Goal: Task Accomplishment & Management: Complete application form

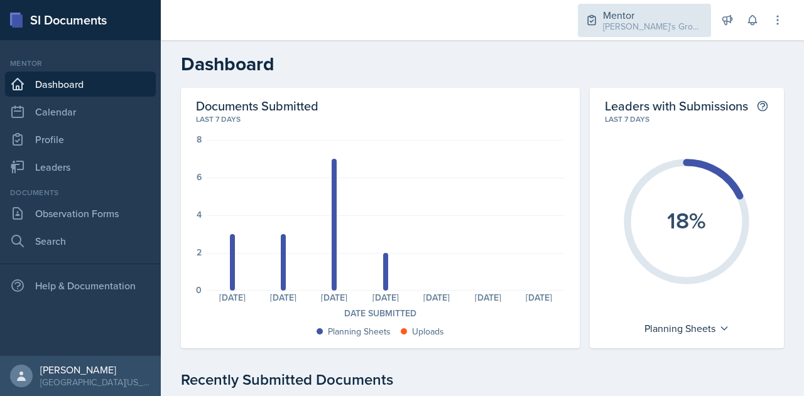
click at [641, 24] on div "[PERSON_NAME]'s Groups / Fall 2025" at bounding box center [653, 26] width 100 height 13
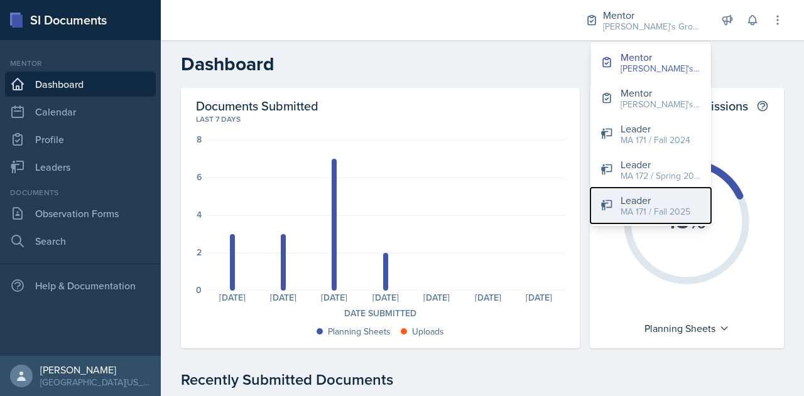
click at [648, 208] on div "MA 171 / Fall 2025" at bounding box center [655, 211] width 70 height 13
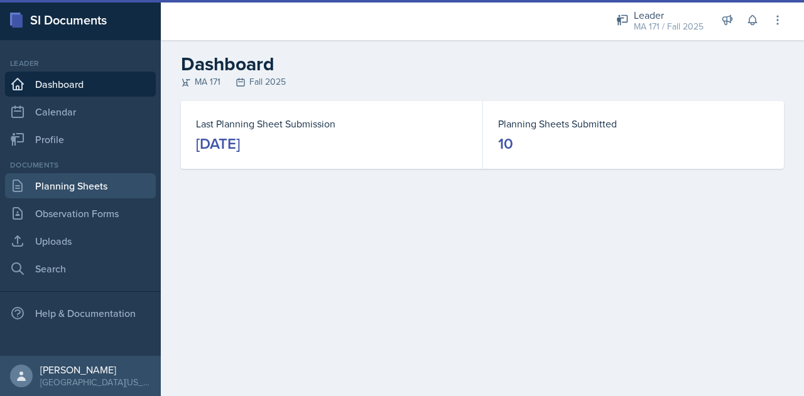
click at [87, 187] on link "Planning Sheets" at bounding box center [80, 185] width 151 height 25
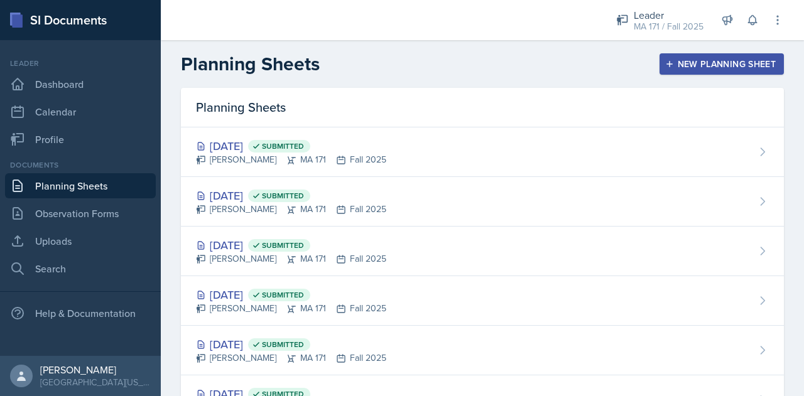
click at [667, 67] on div "New Planning Sheet" at bounding box center [721, 64] width 108 height 10
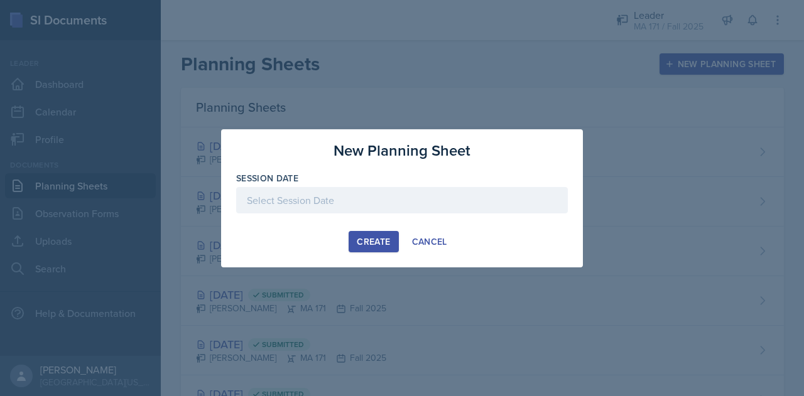
click at [369, 203] on div at bounding box center [402, 200] width 332 height 26
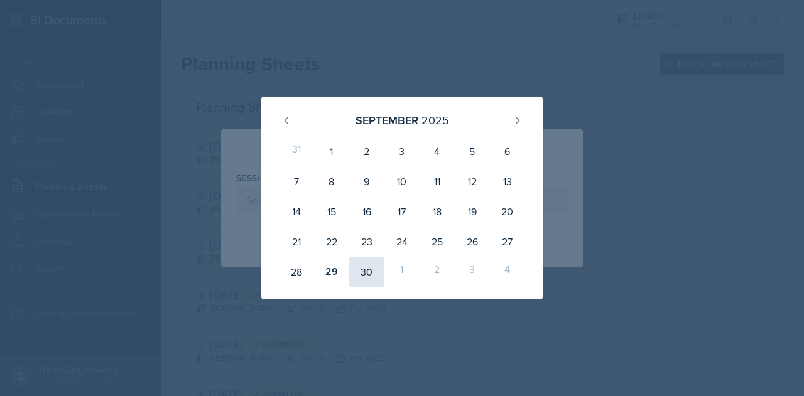
click at [359, 275] on div "30" at bounding box center [366, 272] width 35 height 30
type input "[DATE]"
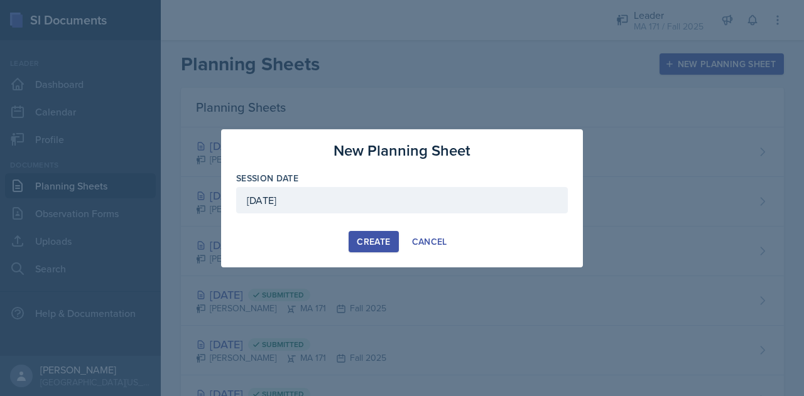
click at [377, 242] on div "Create" at bounding box center [373, 242] width 33 height 10
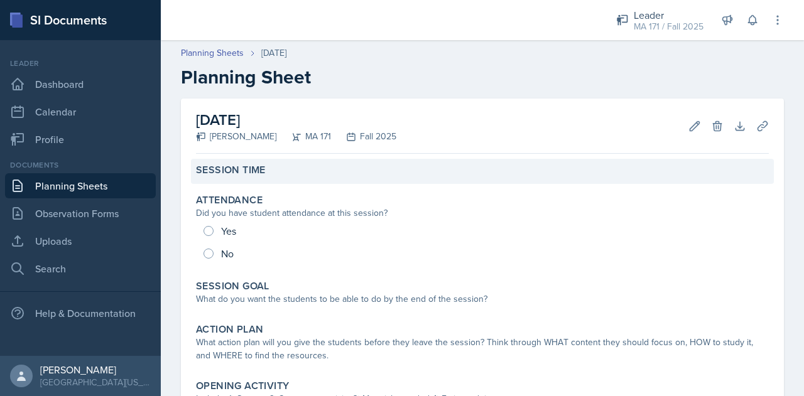
click at [247, 174] on label "Session Time" at bounding box center [231, 170] width 70 height 13
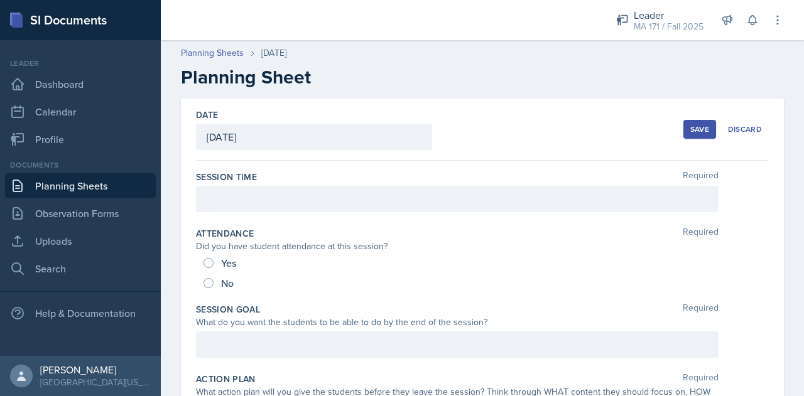
click at [280, 199] on div at bounding box center [457, 199] width 522 height 26
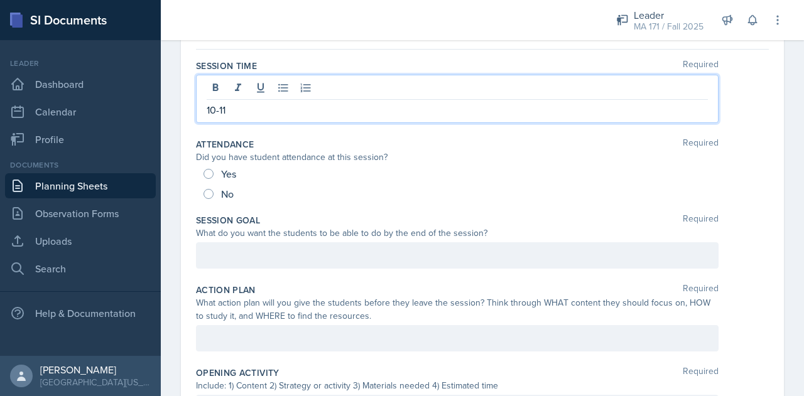
click at [252, 254] on p at bounding box center [457, 255] width 501 height 15
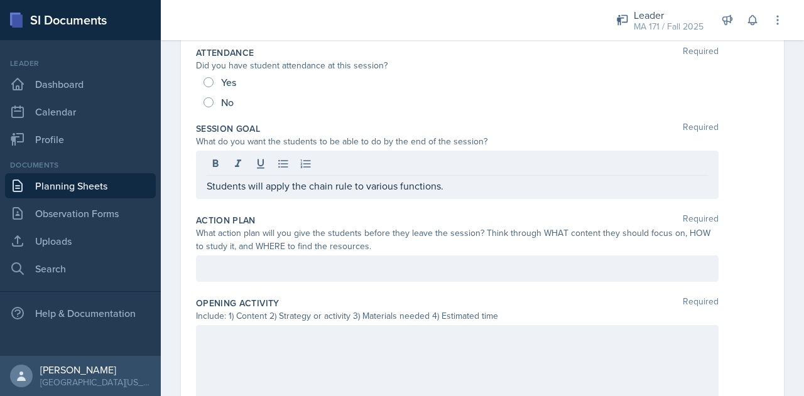
click at [266, 256] on div at bounding box center [457, 269] width 522 height 26
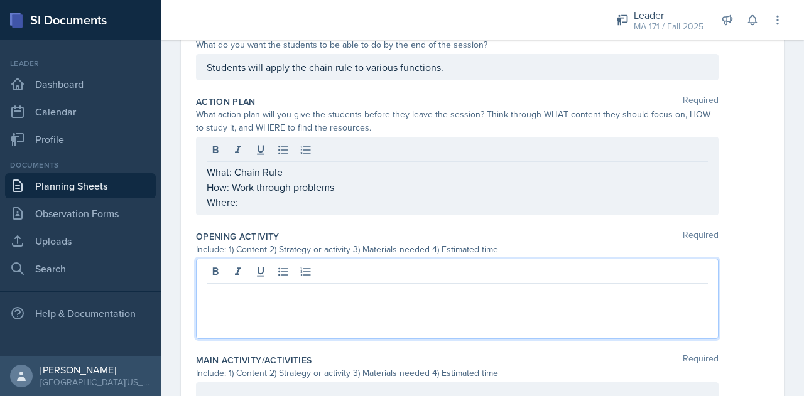
click at [242, 286] on p at bounding box center [457, 293] width 501 height 15
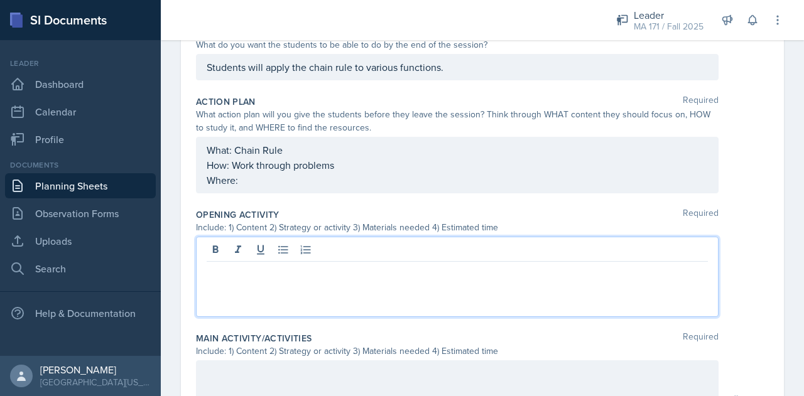
click at [303, 185] on div "What: Chain Rule How: Work through problems Where:" at bounding box center [457, 165] width 522 height 57
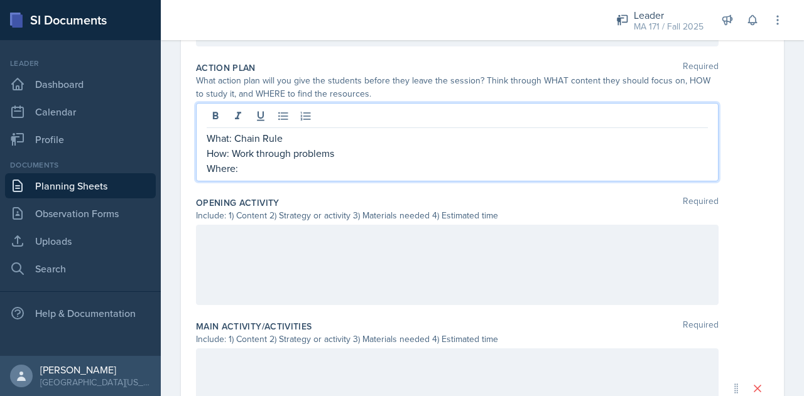
scroll to position [312, 0]
click at [355, 155] on p "How: Work through problems" at bounding box center [457, 152] width 501 height 15
click at [363, 149] on p "How: Work through problems 1-5, 10-15" at bounding box center [457, 152] width 501 height 15
click at [371, 151] on p "How: Work through problems 1-5, 11-15" at bounding box center [457, 152] width 501 height 15
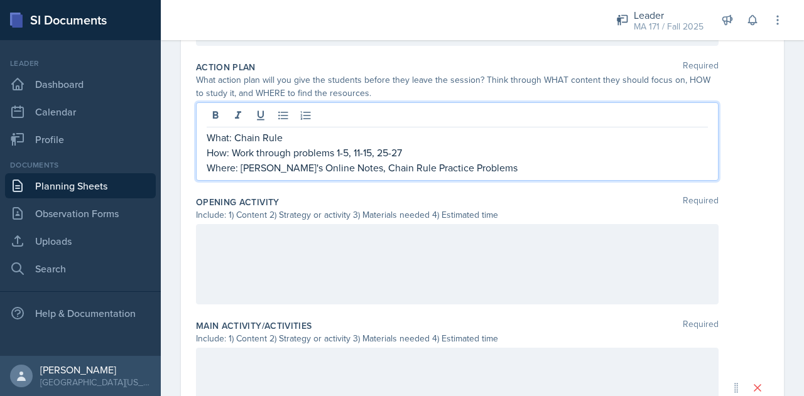
click at [355, 239] on div at bounding box center [457, 264] width 522 height 80
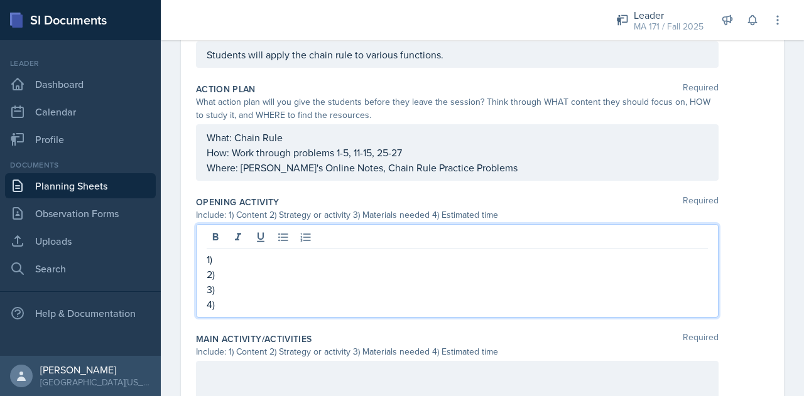
drag, startPoint x: 249, startPoint y: 305, endPoint x: 204, endPoint y: 257, distance: 65.8
click at [204, 257] on div "1) 2) 3) 4)" at bounding box center [457, 271] width 522 height 94
copy div "1) 2) 3) 4)"
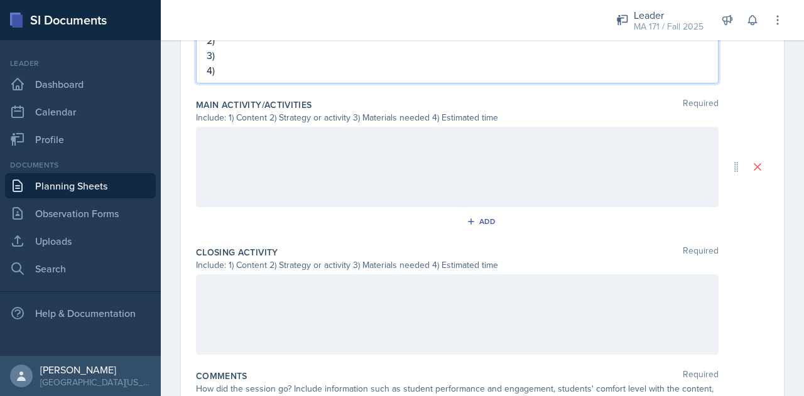
click at [257, 164] on div at bounding box center [457, 167] width 522 height 80
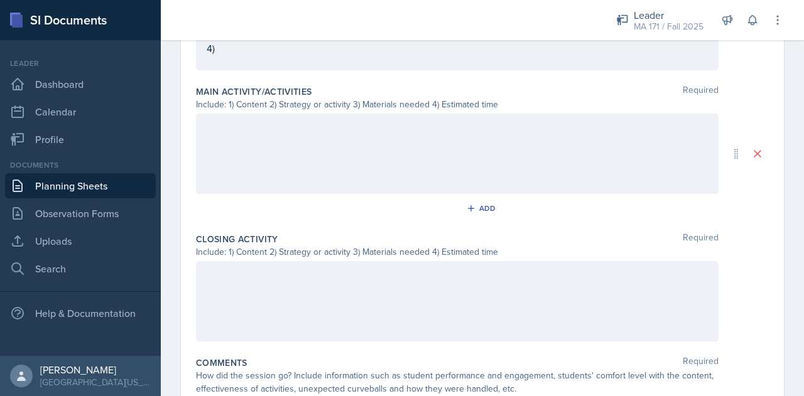
scroll to position [524, 0]
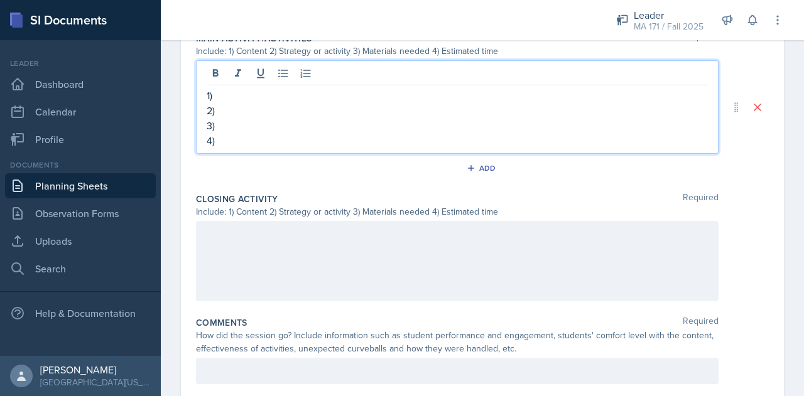
click at [240, 242] on div at bounding box center [457, 261] width 522 height 80
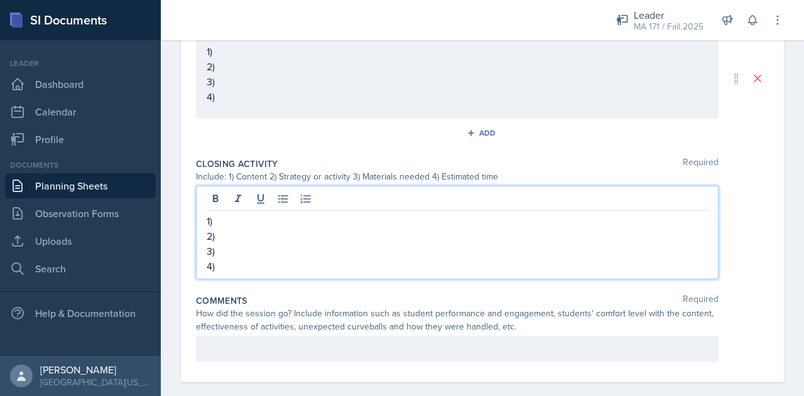
scroll to position [612, 0]
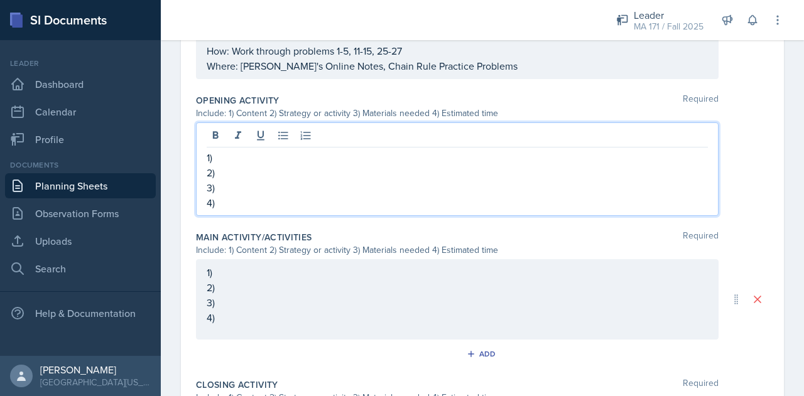
click at [236, 150] on p "1)" at bounding box center [457, 157] width 501 height 15
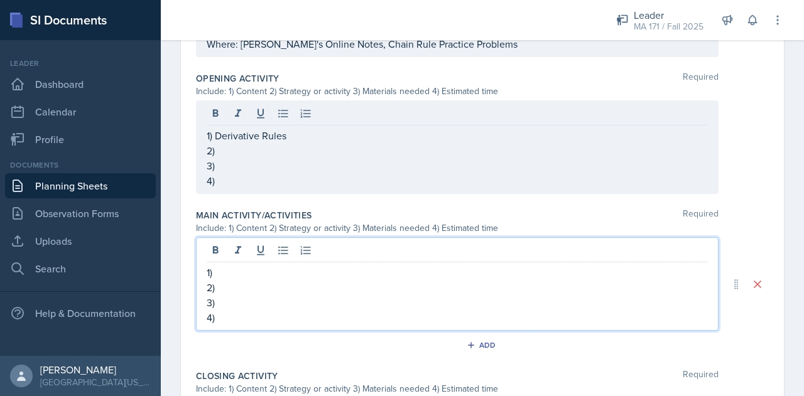
click at [249, 253] on div "1) 2) 3) 4)" at bounding box center [457, 284] width 522 height 94
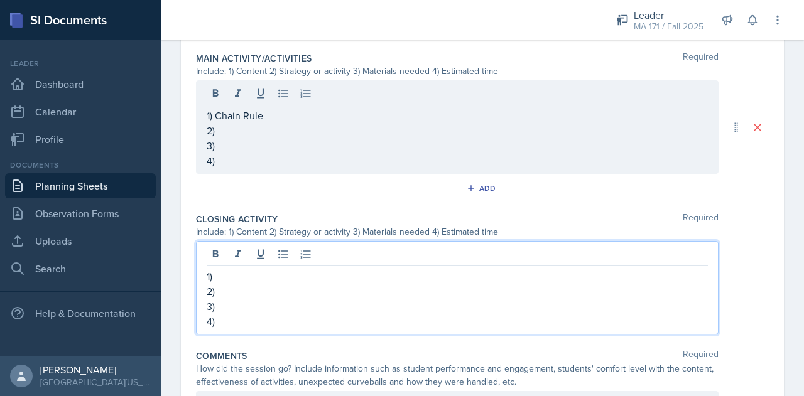
scroll to position [566, 0]
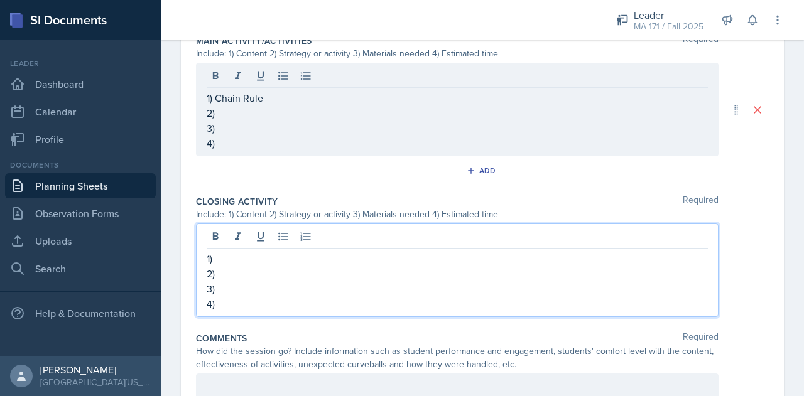
click at [240, 254] on p "1)" at bounding box center [457, 258] width 501 height 15
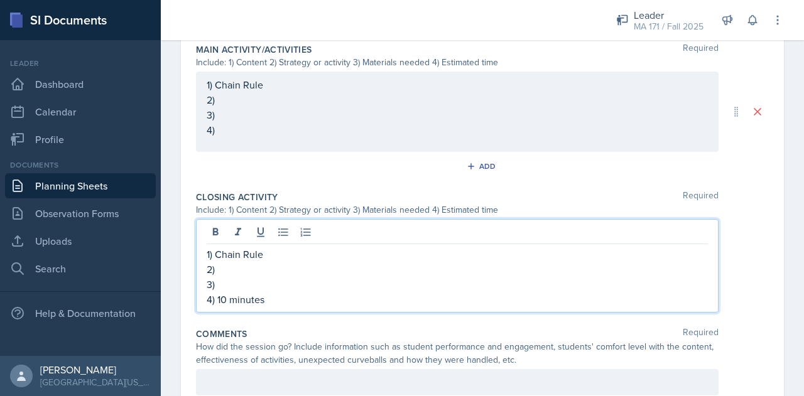
click at [263, 286] on p "3)" at bounding box center [457, 284] width 501 height 15
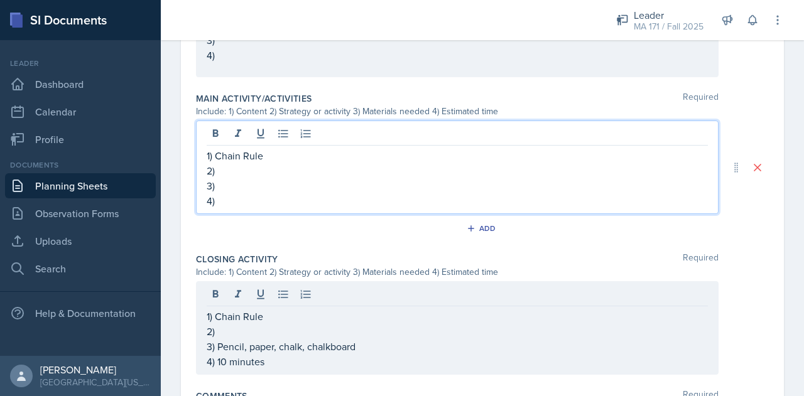
scroll to position [539, 0]
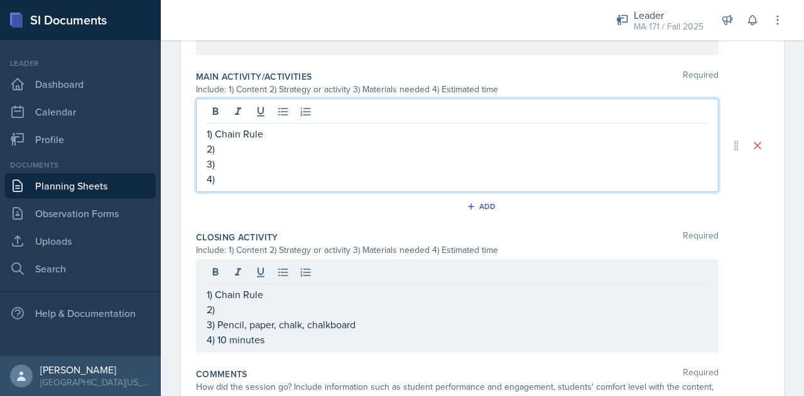
click at [254, 183] on p "4)" at bounding box center [457, 178] width 501 height 15
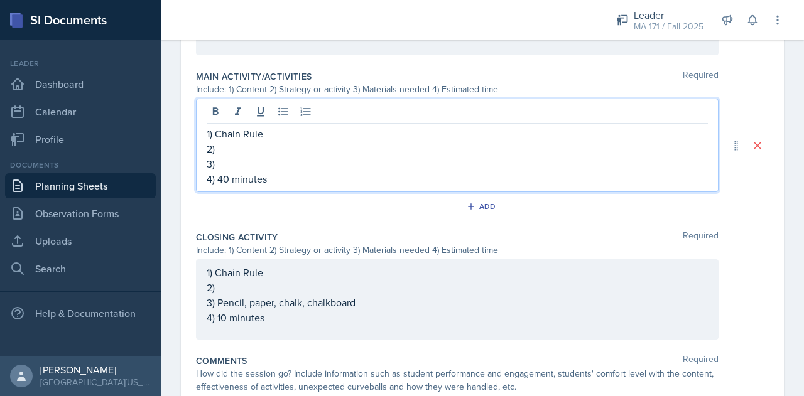
click at [362, 296] on div "1) Chain Rule 2) 3) Pencil, paper, chalk, chalkboard 4) 10 minutes" at bounding box center [457, 295] width 501 height 60
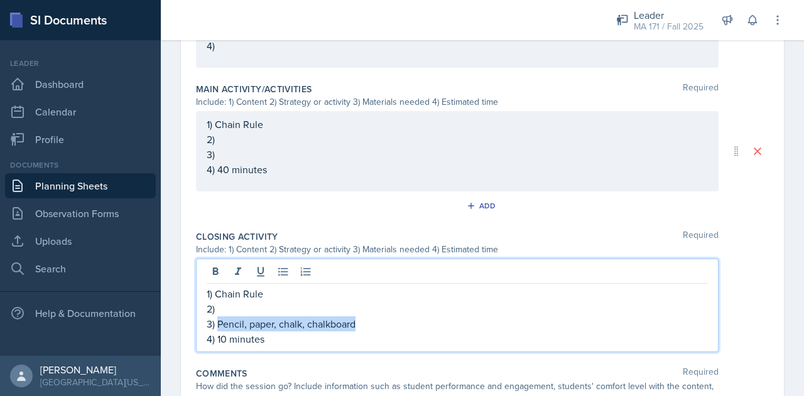
drag, startPoint x: 360, startPoint y: 322, endPoint x: 218, endPoint y: 323, distance: 141.9
click at [218, 323] on p "3) Pencil, paper, chalk, chalkboard" at bounding box center [457, 323] width 501 height 15
copy p "Pencil, paper, chalk, chalkboard"
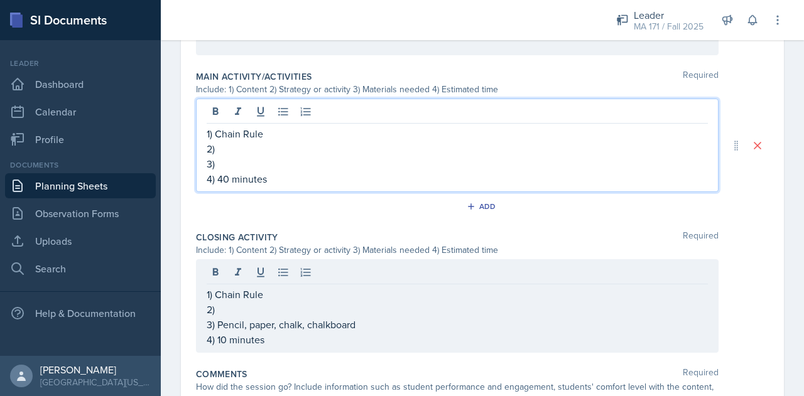
click at [239, 149] on div "1) Chain Rule 2) 3) 4) 40 minutes" at bounding box center [457, 156] width 501 height 60
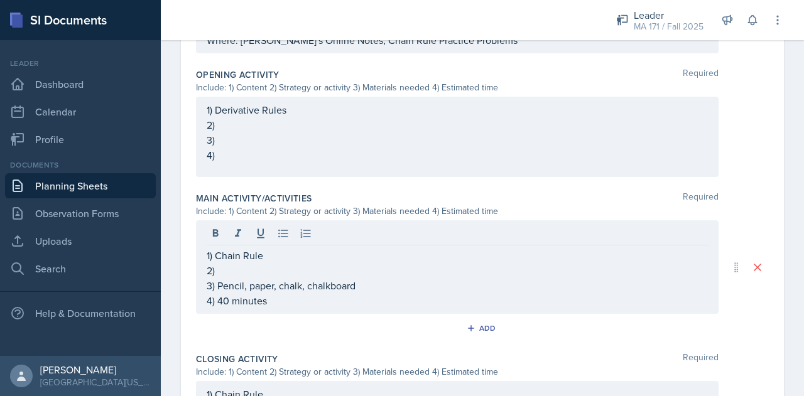
click at [253, 161] on div "1) Derivative Rules 2) 3) 4)" at bounding box center [457, 137] width 522 height 80
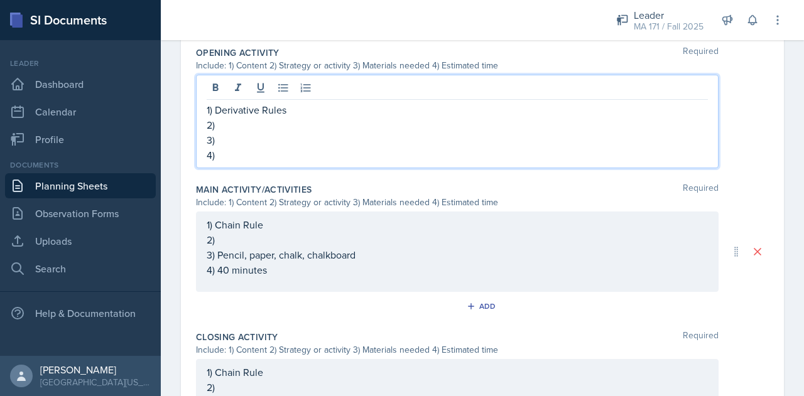
click at [267, 163] on div "1) Derivative Rules 2) 3) 4)" at bounding box center [457, 122] width 522 height 94
click at [271, 155] on p "4)" at bounding box center [457, 155] width 501 height 15
click at [242, 139] on p "3)" at bounding box center [457, 139] width 501 height 15
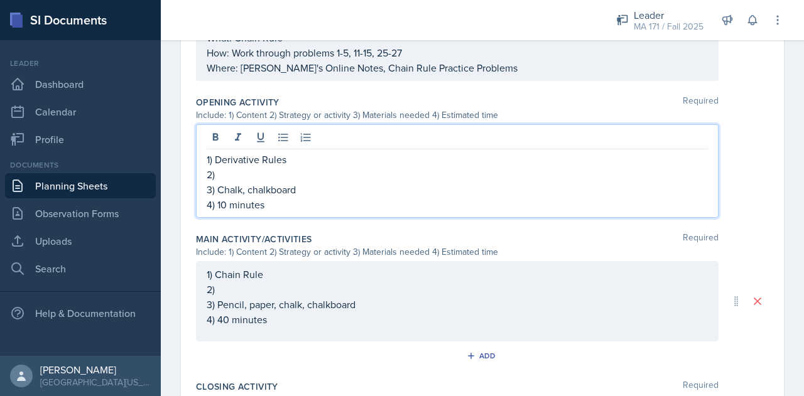
scroll to position [389, 0]
click at [323, 174] on p "2)" at bounding box center [457, 175] width 501 height 15
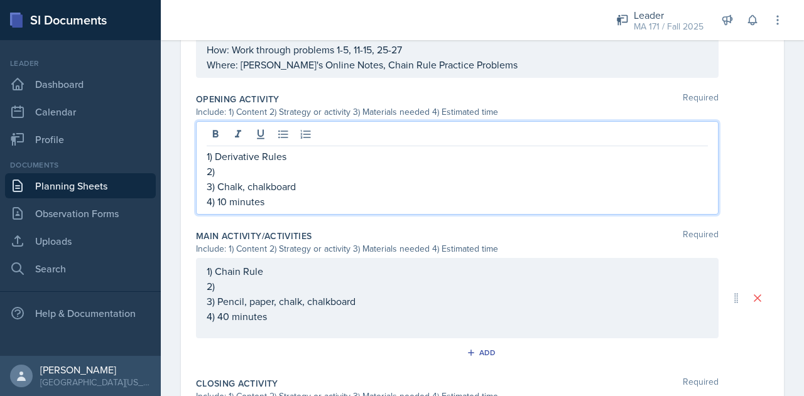
scroll to position [394, 0]
click at [311, 164] on p "2)" at bounding box center [457, 170] width 501 height 15
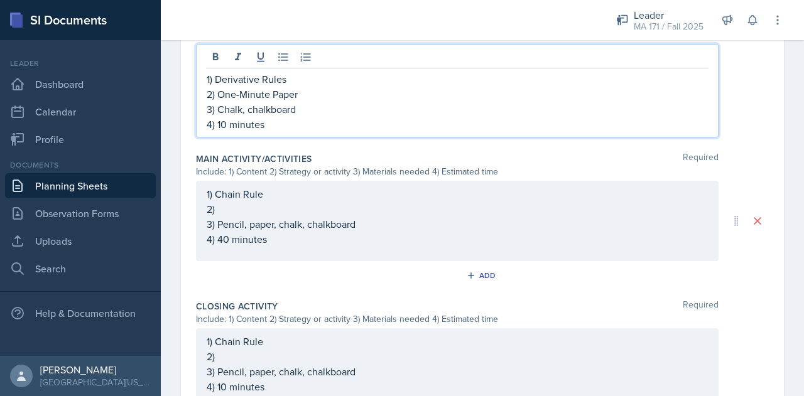
click at [305, 213] on p "2)" at bounding box center [457, 209] width 501 height 15
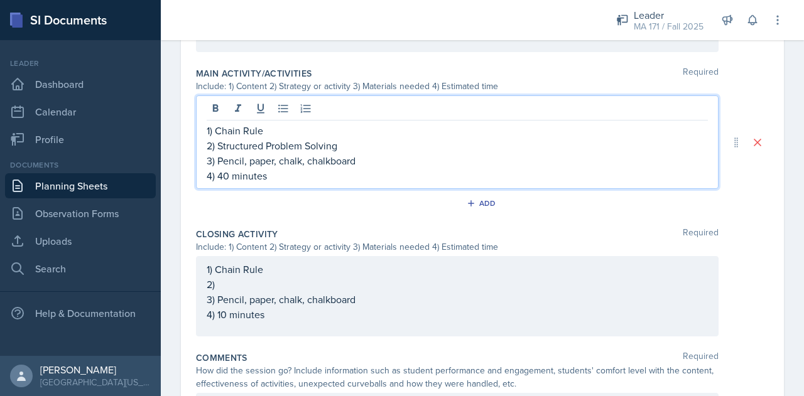
click at [275, 292] on p "2)" at bounding box center [457, 284] width 501 height 15
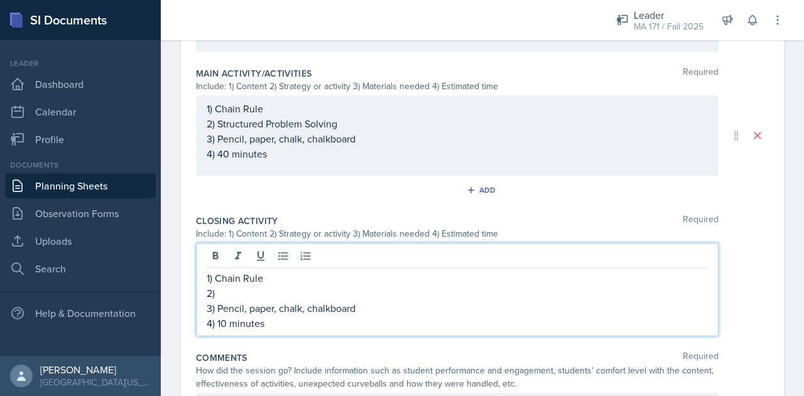
scroll to position [530, 0]
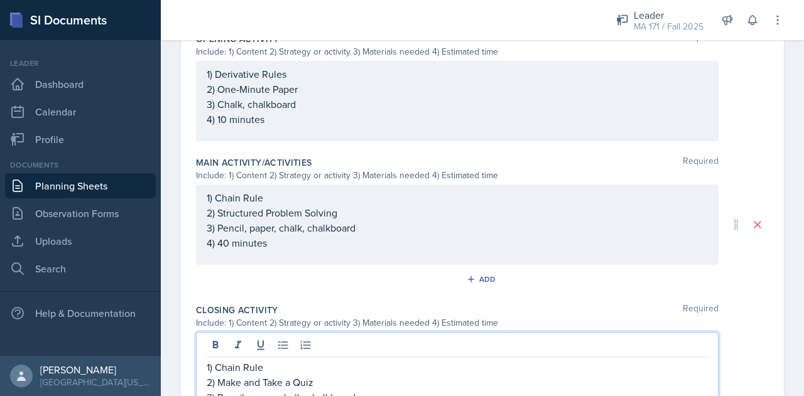
click at [363, 215] on p "2) Structured Problem Solving" at bounding box center [457, 212] width 501 height 15
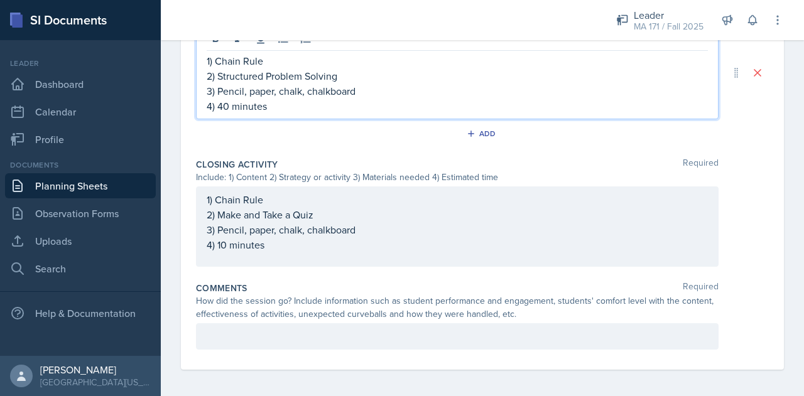
scroll to position [0, 0]
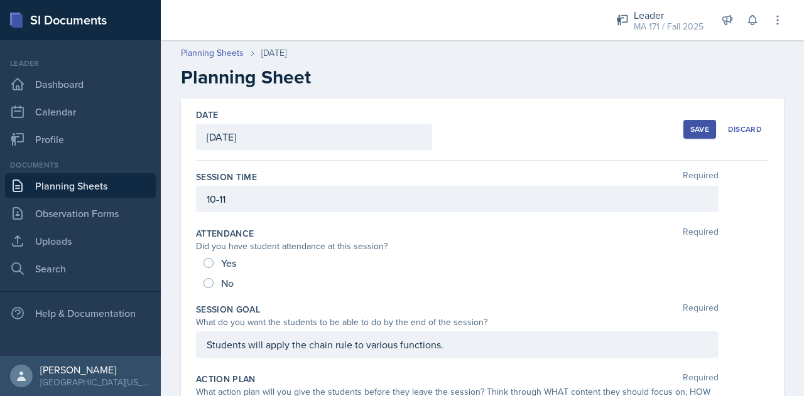
click at [693, 125] on div "Save" at bounding box center [699, 129] width 19 height 10
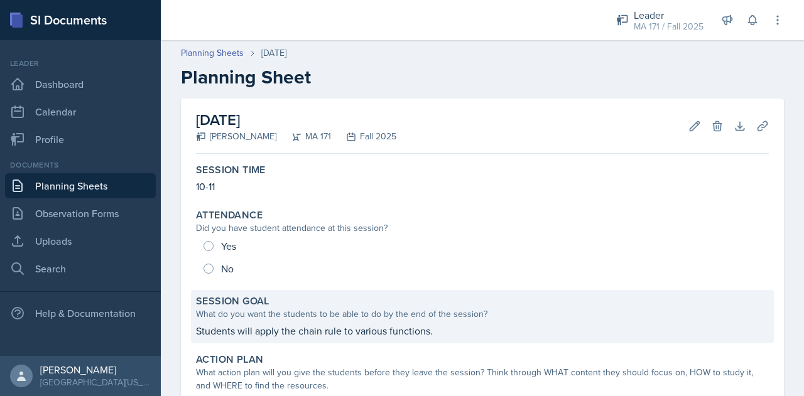
click at [414, 320] on div "What do you want the students to be able to do by the end of the session?" at bounding box center [482, 314] width 573 height 13
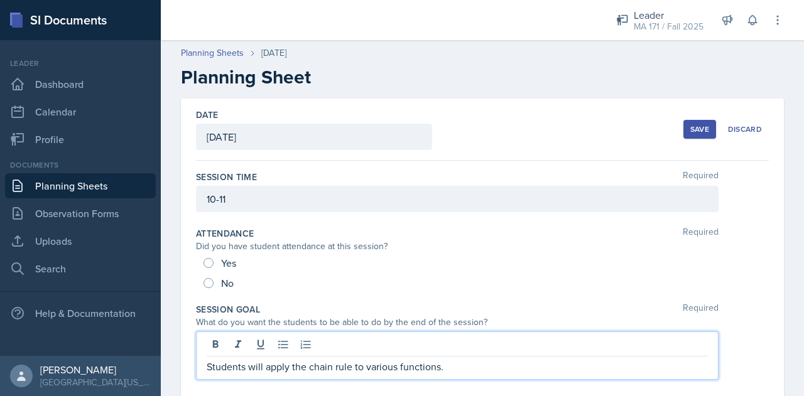
click at [399, 345] on div "Students will apply the chain rule to various functions." at bounding box center [457, 356] width 522 height 48
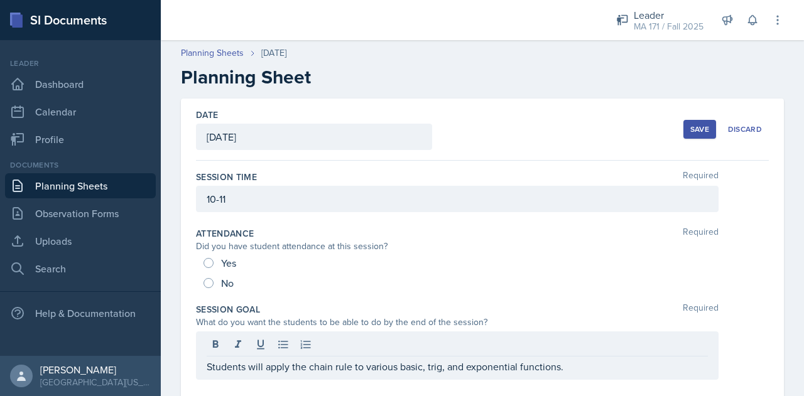
click at [698, 134] on div "Save" at bounding box center [699, 129] width 19 height 10
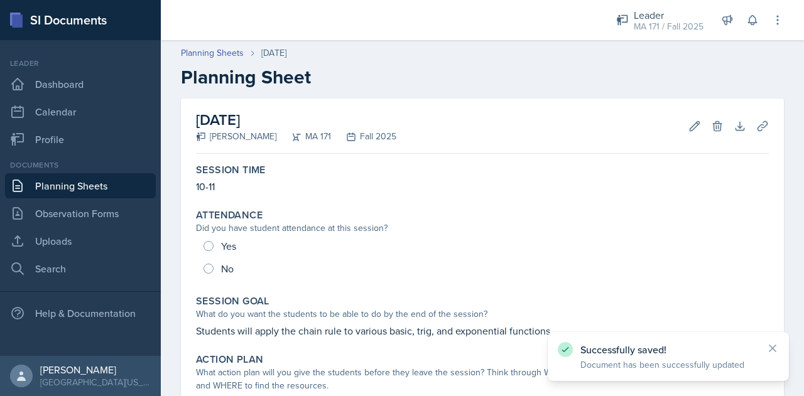
click at [126, 189] on link "Planning Sheets" at bounding box center [80, 185] width 151 height 25
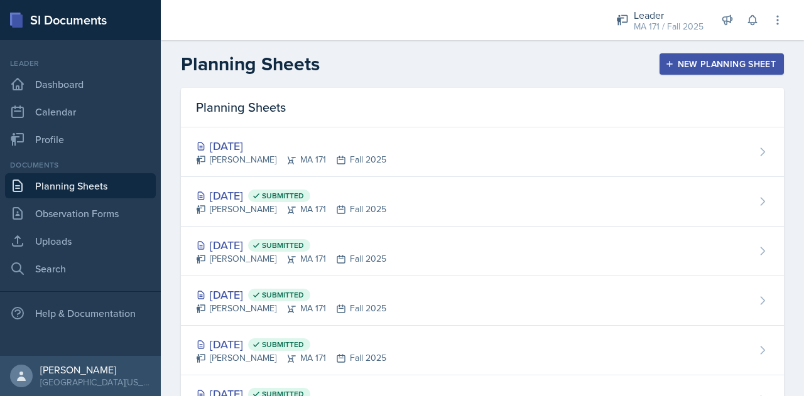
click at [720, 65] on div "New Planning Sheet" at bounding box center [721, 64] width 108 height 10
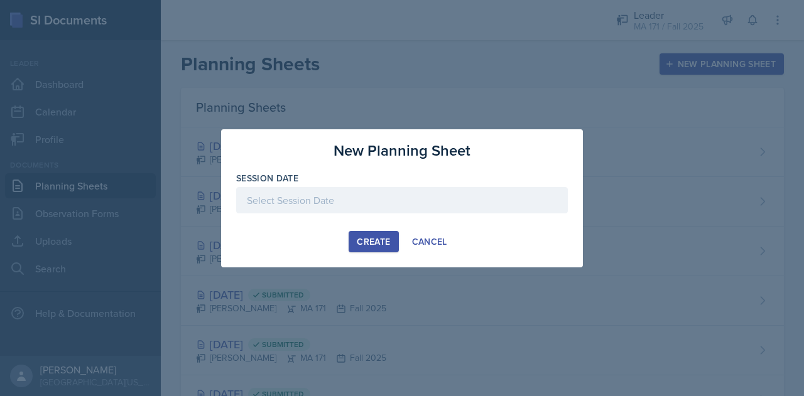
click at [434, 200] on div at bounding box center [402, 200] width 332 height 26
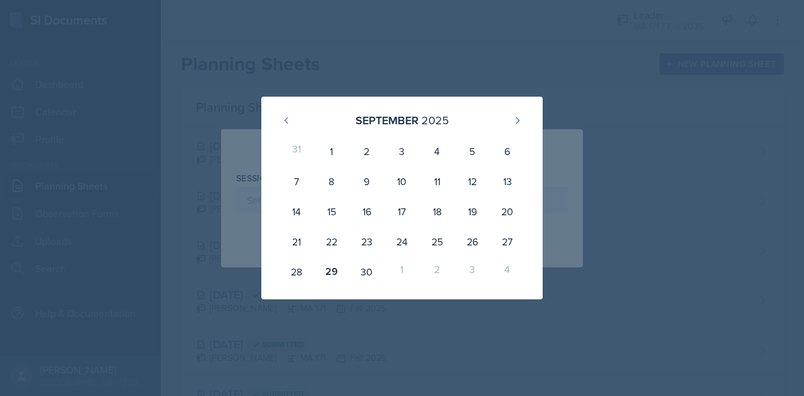
click at [437, 277] on div "2" at bounding box center [436, 272] width 35 height 30
click at [517, 120] on icon at bounding box center [517, 121] width 10 height 10
click at [434, 158] on div "2" at bounding box center [436, 151] width 35 height 30
type input "[DATE]"
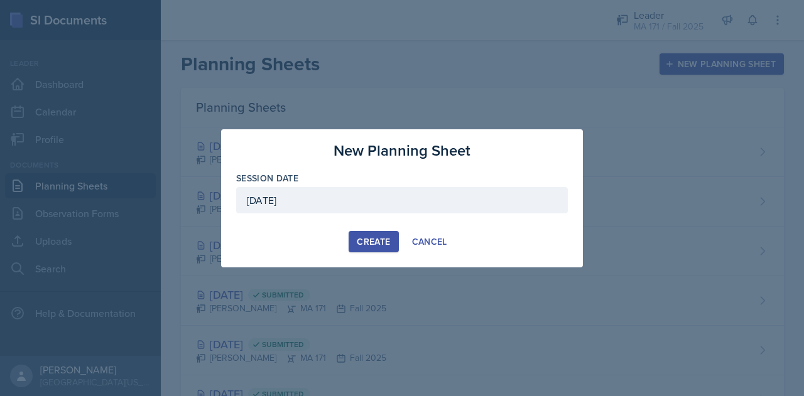
click at [375, 239] on div "Create" at bounding box center [373, 242] width 33 height 10
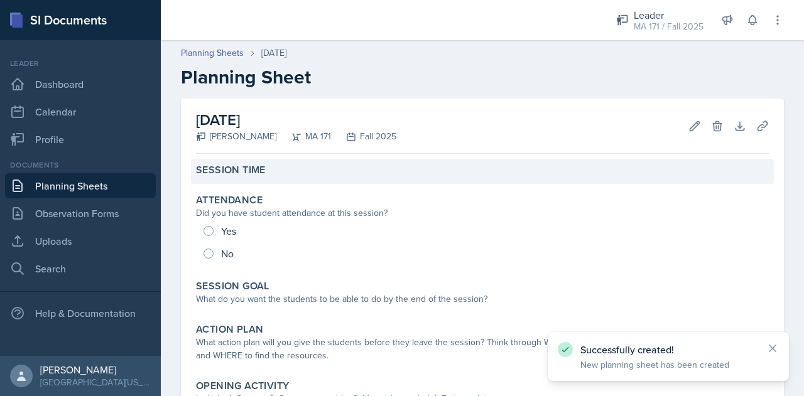
click at [299, 181] on div "Session Time" at bounding box center [482, 171] width 583 height 25
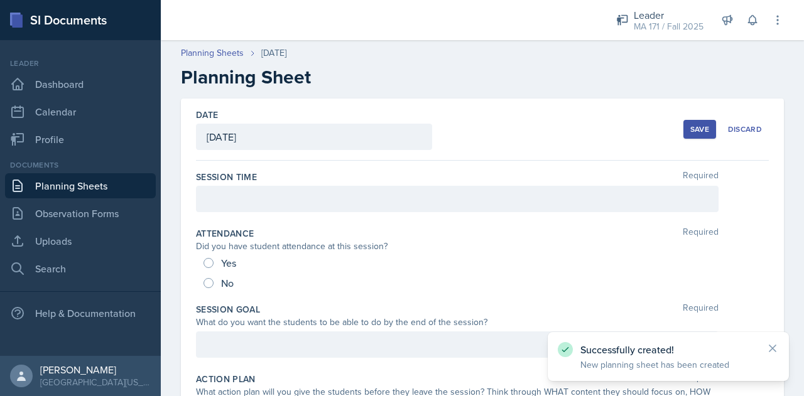
click at [308, 205] on div at bounding box center [457, 199] width 522 height 26
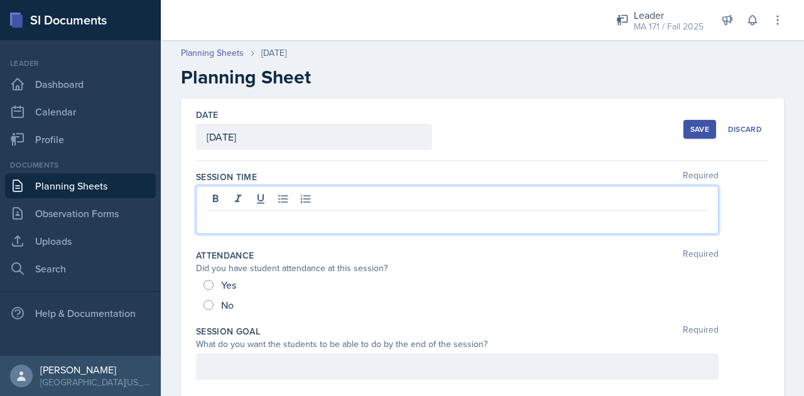
click at [321, 220] on p at bounding box center [457, 220] width 501 height 15
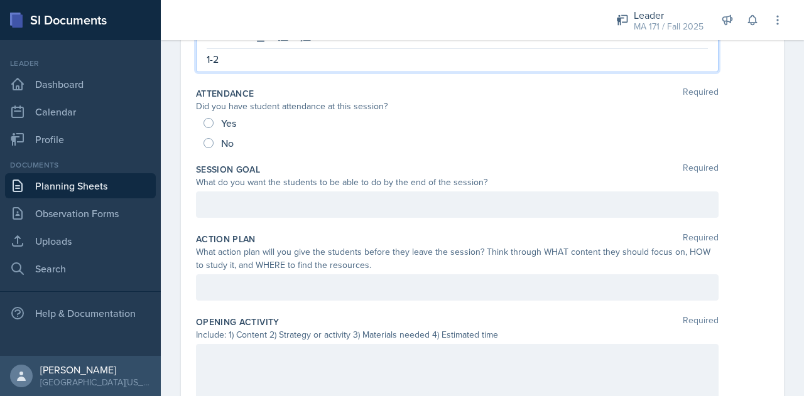
click at [285, 212] on p at bounding box center [457, 204] width 501 height 15
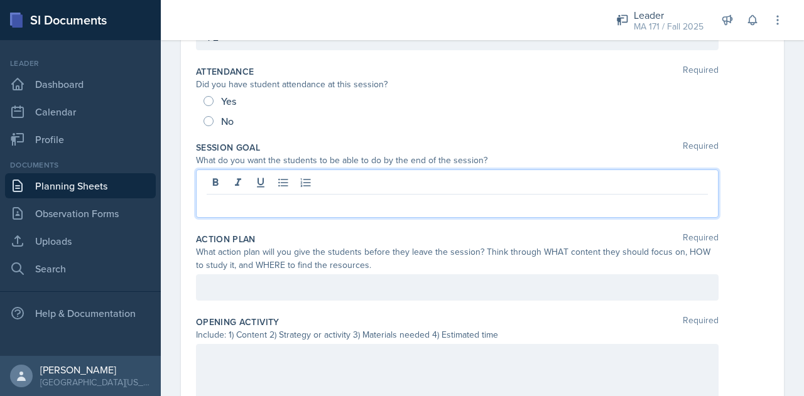
scroll to position [141, 0]
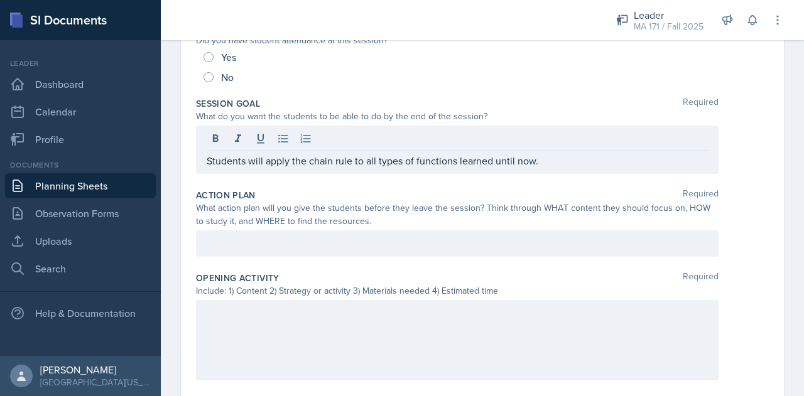
click at [328, 232] on div at bounding box center [457, 243] width 522 height 26
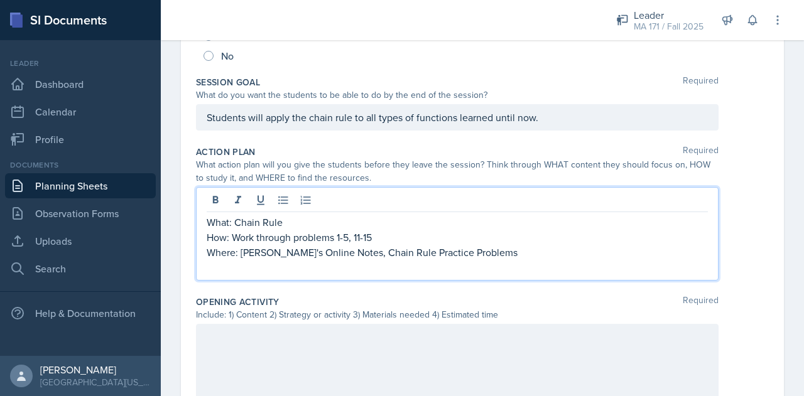
click at [397, 260] on p at bounding box center [457, 267] width 501 height 15
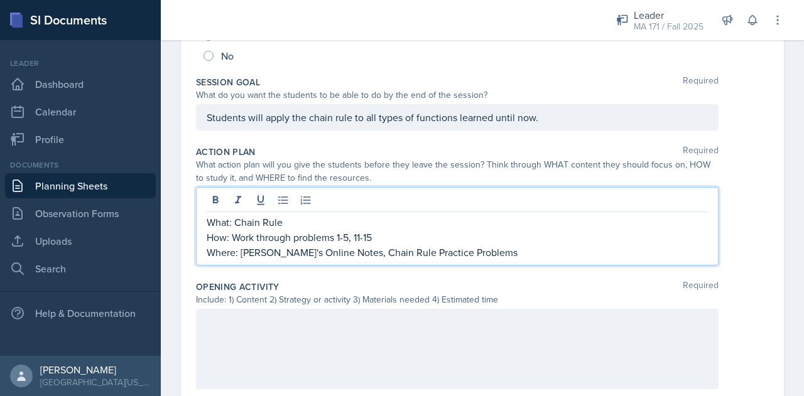
click at [379, 235] on p "How: Work through problems 1-5, 11-15" at bounding box center [457, 237] width 501 height 15
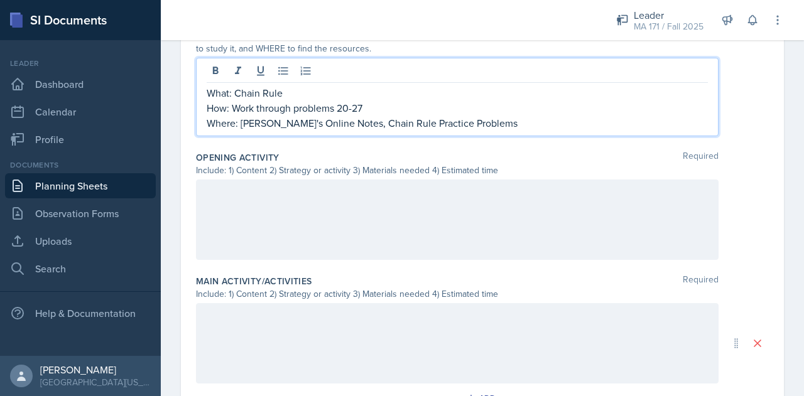
click at [278, 235] on div at bounding box center [457, 220] width 522 height 80
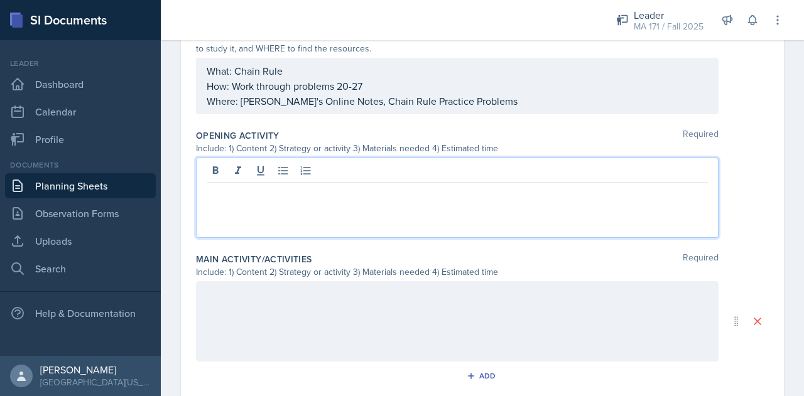
scroll to position [379, 0]
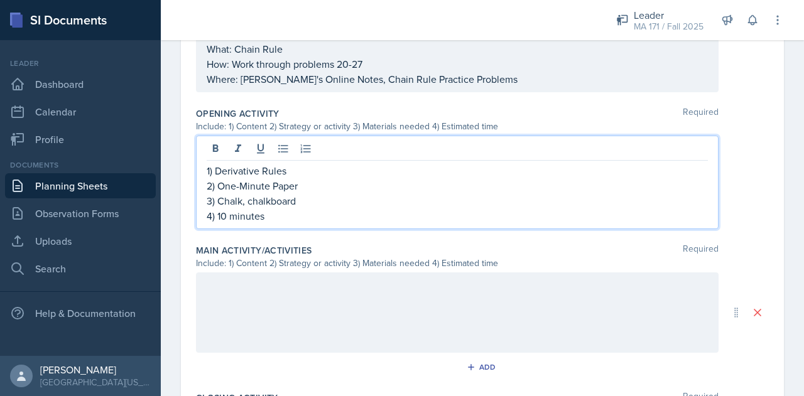
click at [338, 345] on div at bounding box center [457, 312] width 522 height 80
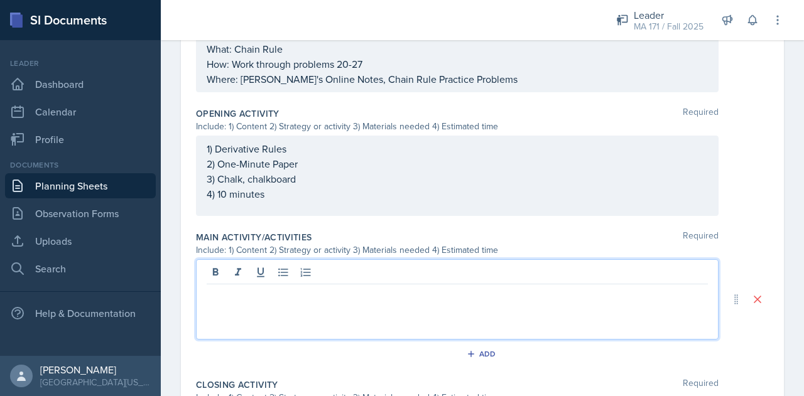
scroll to position [401, 0]
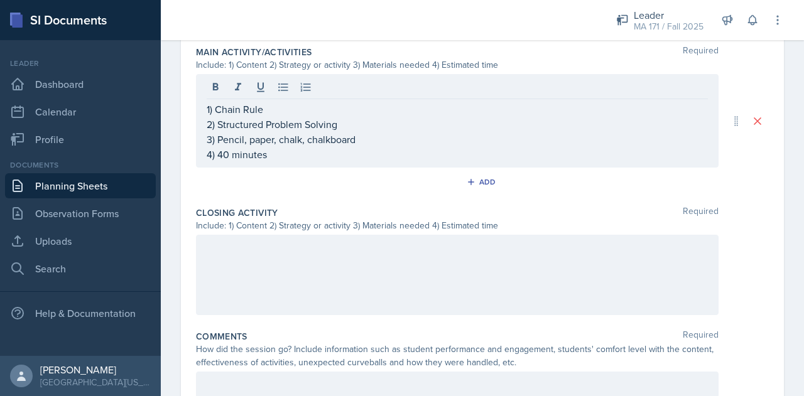
click at [318, 289] on div at bounding box center [457, 275] width 522 height 80
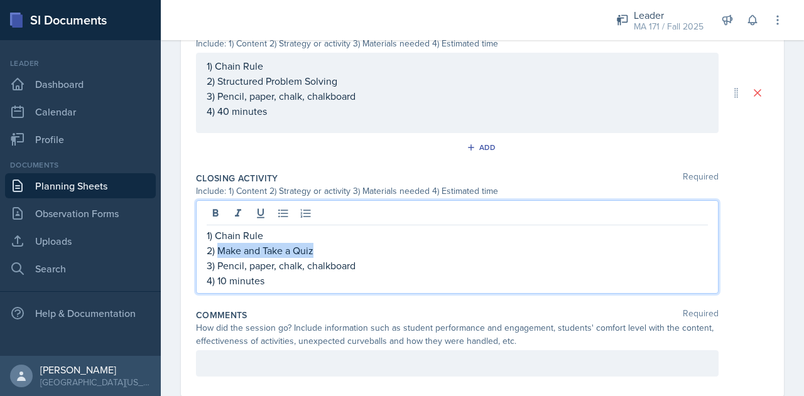
drag, startPoint x: 328, startPoint y: 252, endPoint x: 218, endPoint y: 247, distance: 109.4
click at [218, 247] on p "2) Make and Take a Quiz" at bounding box center [457, 250] width 501 height 15
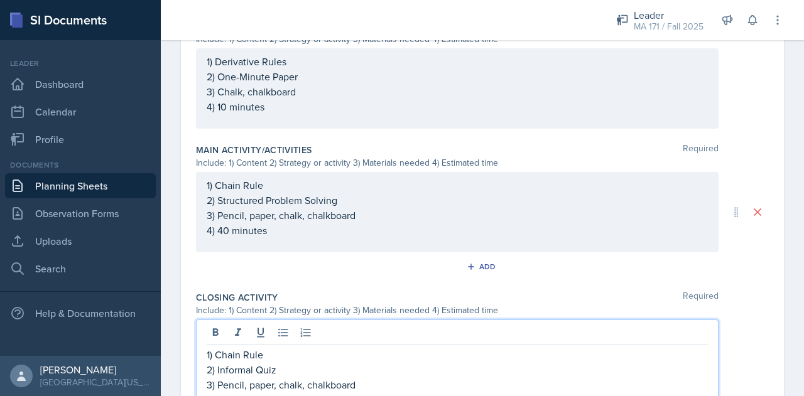
click at [350, 195] on p "2) Structured Problem Solving" at bounding box center [457, 200] width 501 height 15
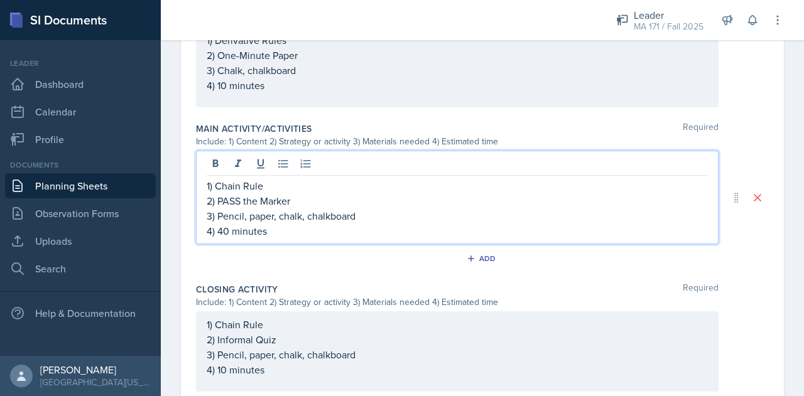
click at [272, 215] on p "3) Pencil, paper, chalk, chalkboard" at bounding box center [457, 215] width 501 height 15
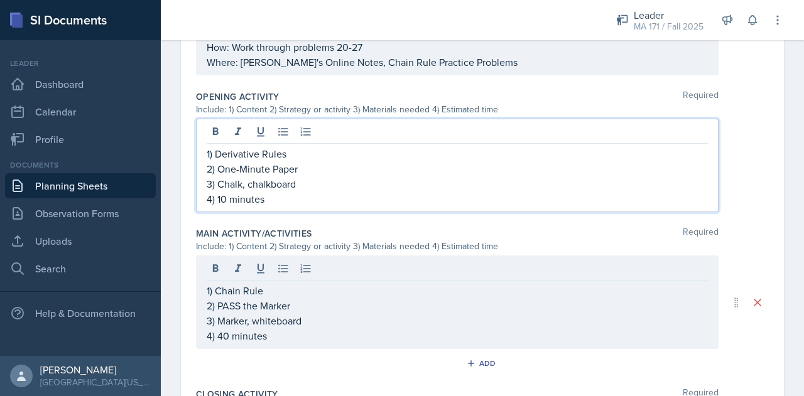
scroll to position [418, 0]
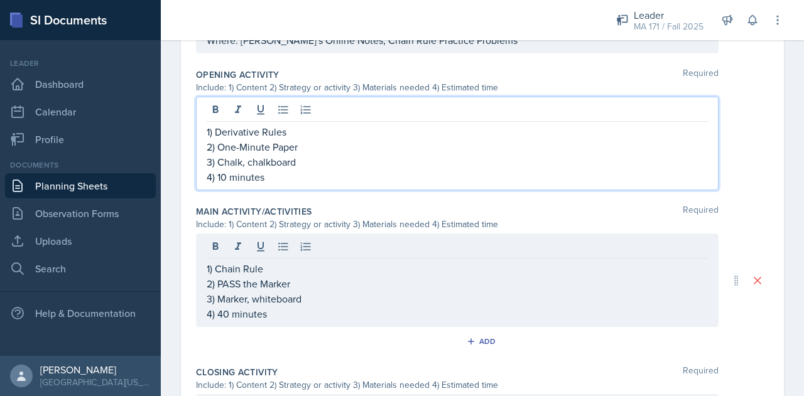
click at [328, 154] on p "3) Chalk, chalkboard" at bounding box center [457, 161] width 501 height 15
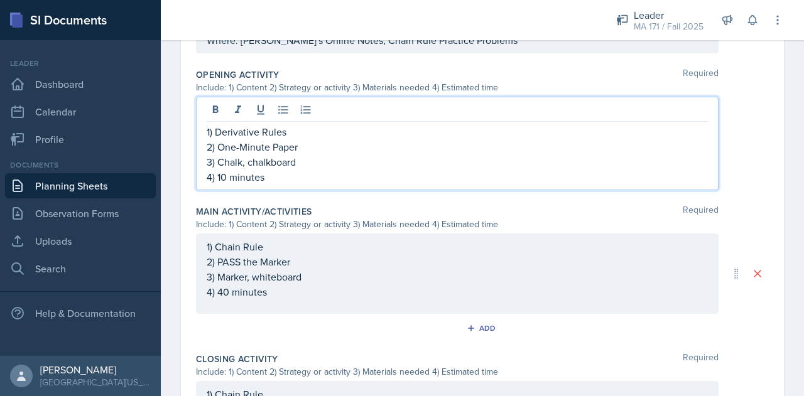
click at [313, 144] on p "2) One-Minute Paper" at bounding box center [457, 146] width 501 height 15
click at [296, 128] on p "1) Derivative Rules" at bounding box center [457, 131] width 501 height 15
click at [262, 143] on p "2)" at bounding box center [457, 146] width 501 height 15
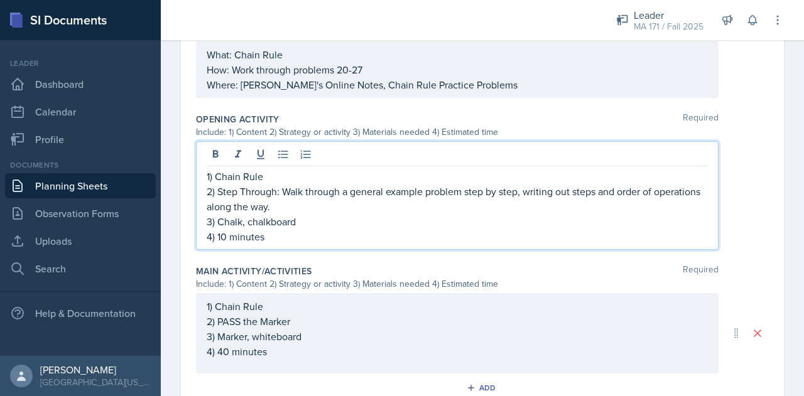
scroll to position [372, 0]
click at [360, 209] on p "2) Step Through: Walk through a general example problem step by step, writing o…" at bounding box center [457, 200] width 501 height 30
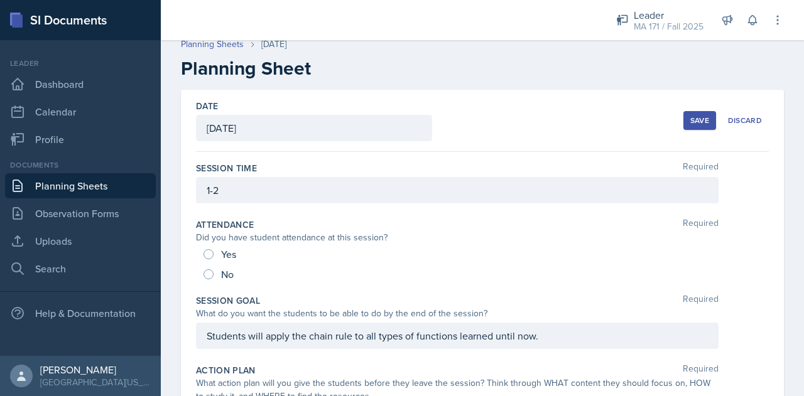
scroll to position [0, 0]
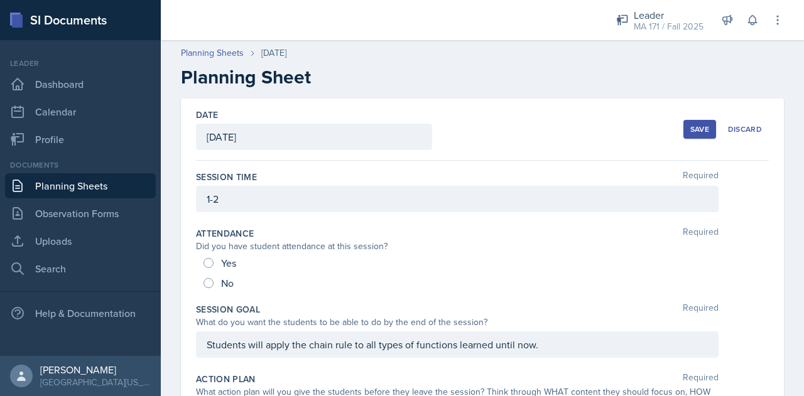
click at [683, 125] on button "Save" at bounding box center [699, 129] width 33 height 19
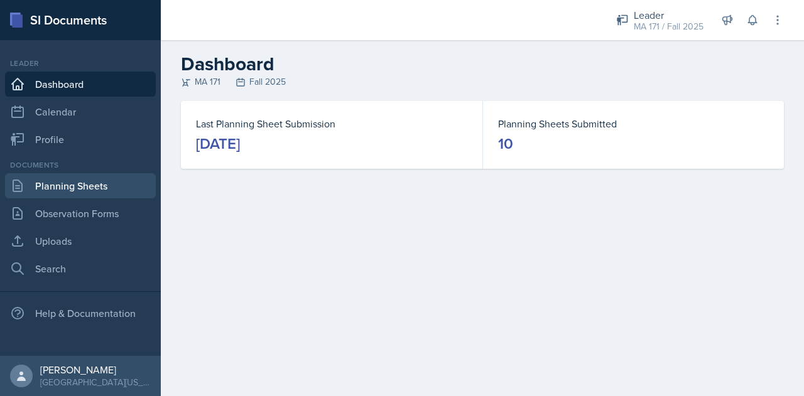
click at [110, 183] on link "Planning Sheets" at bounding box center [80, 185] width 151 height 25
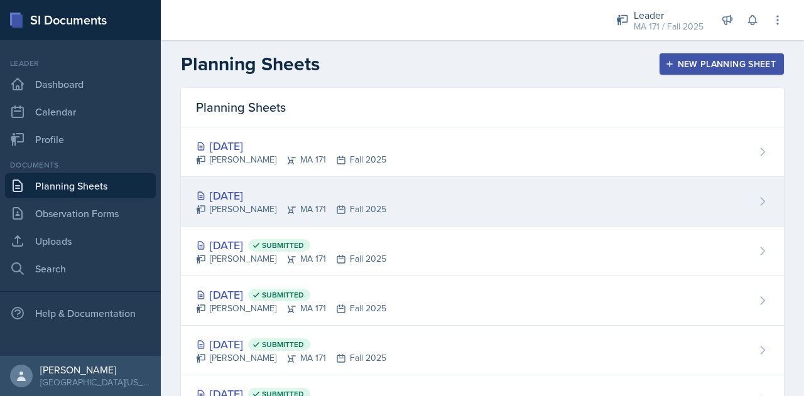
click at [373, 190] on div "Sep 30th, 2025 Zack Banish MA 171 Fall 2025" at bounding box center [482, 202] width 603 height 50
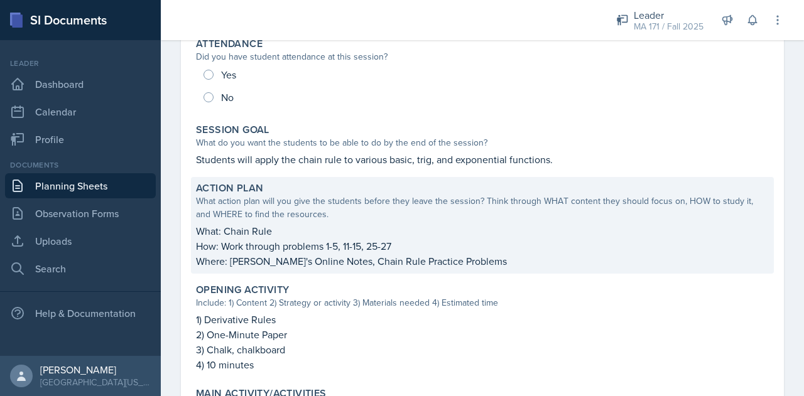
scroll to position [172, 0]
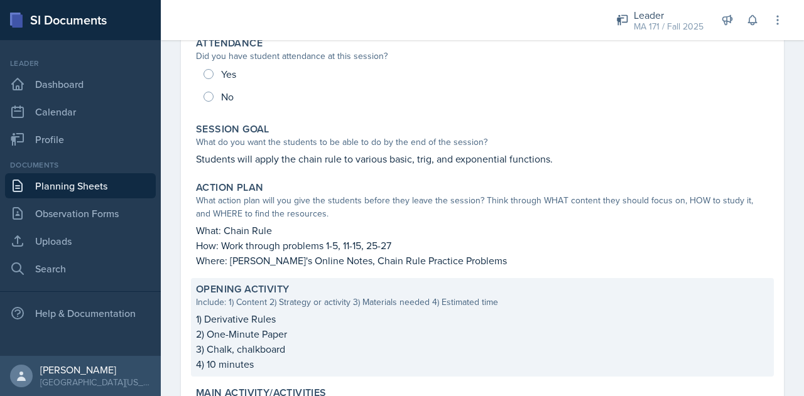
click at [252, 281] on div "Opening Activity Include: 1) Content 2) Strategy or activity 3) Materials neede…" at bounding box center [482, 327] width 583 height 99
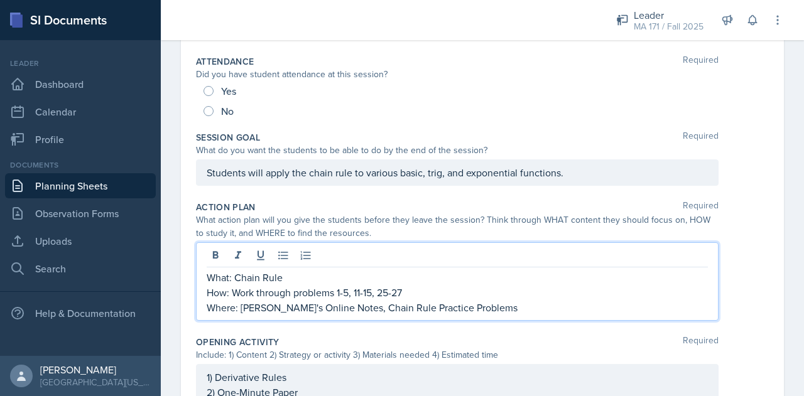
click at [423, 273] on div "What: Chain Rule How: Work through problems 1-5, 11-15, 25-27 Where: Paul's Onl…" at bounding box center [457, 292] width 501 height 45
click at [473, 311] on p "Where: [PERSON_NAME]'s Online Notes, Chain Rule Practice Problems" at bounding box center [457, 307] width 501 height 15
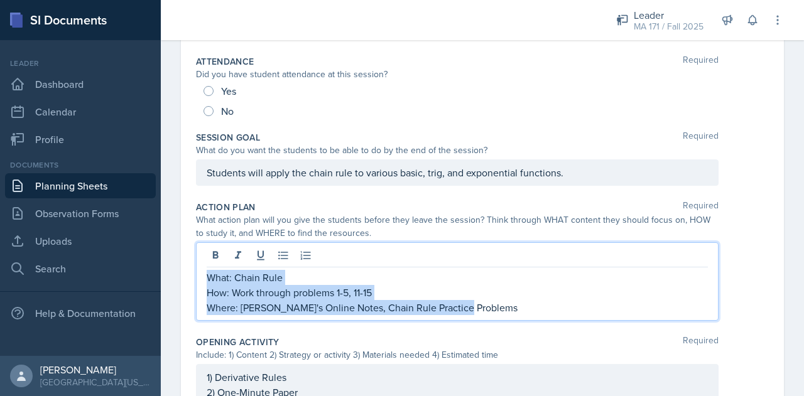
drag, startPoint x: 471, startPoint y: 310, endPoint x: 185, endPoint y: 270, distance: 289.0
click at [185, 270] on div "Date September 30th, 2025 September 2025 31 1 2 3 4 5 6 7 8 9 10 11 12 13 14 15…" at bounding box center [482, 373] width 603 height 892
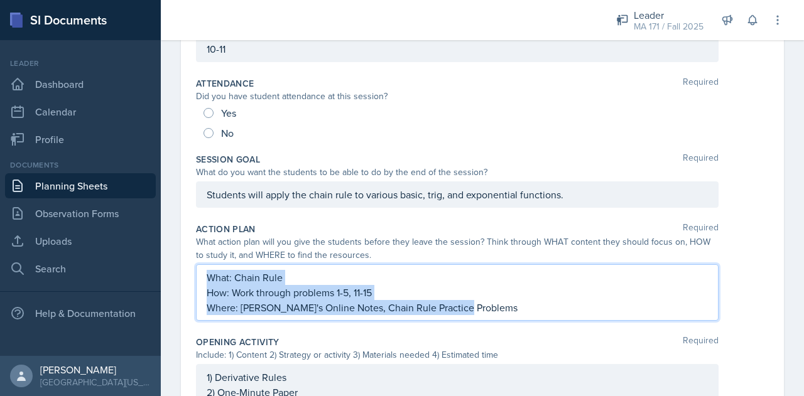
copy div "What: Chain Rule How: Work through problems 1-5, 11-15 Where: Paul's Online Not…"
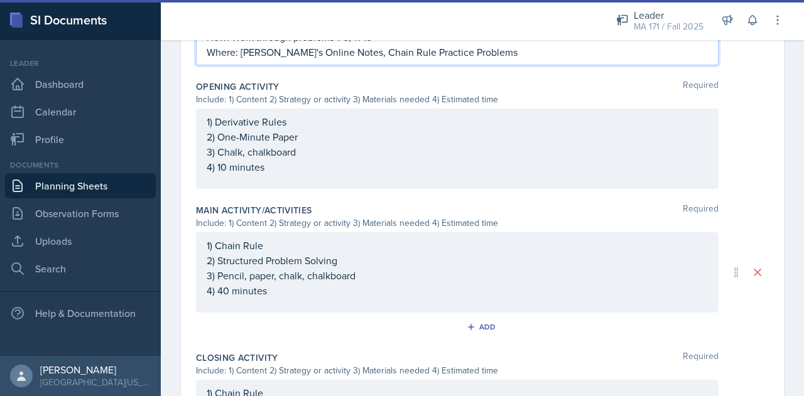
click at [404, 144] on p "3) Chalk, chalkboard" at bounding box center [457, 151] width 501 height 15
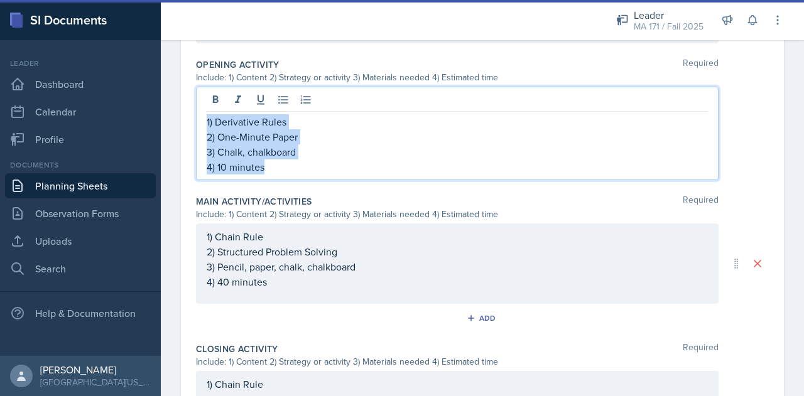
drag, startPoint x: 299, startPoint y: 166, endPoint x: 202, endPoint y: 114, distance: 110.4
click at [202, 114] on div "1) Derivative Rules 2) One-Minute Paper 3) Chalk, chalkboard 4) 10 minutes" at bounding box center [457, 134] width 522 height 94
copy div "1) Derivative Rules 2) One-Minute Paper 3) Chalk, chalkboard 4) 10 minutes"
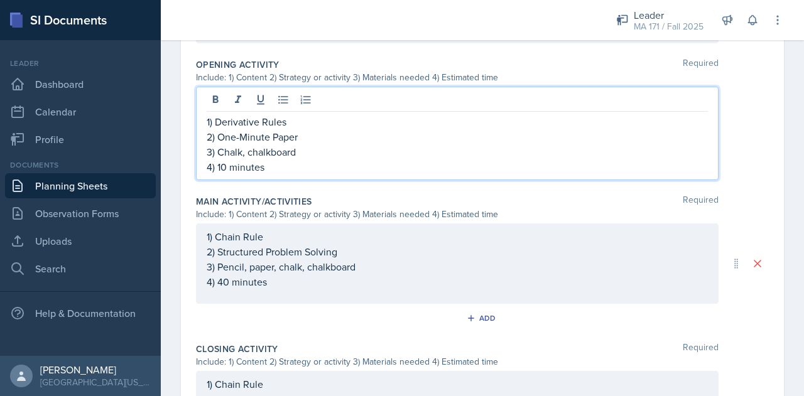
click at [274, 286] on div "1) Chain Rule 2) Structured Problem Solving 3) Pencil, paper, chalk, chalkboard…" at bounding box center [457, 259] width 501 height 60
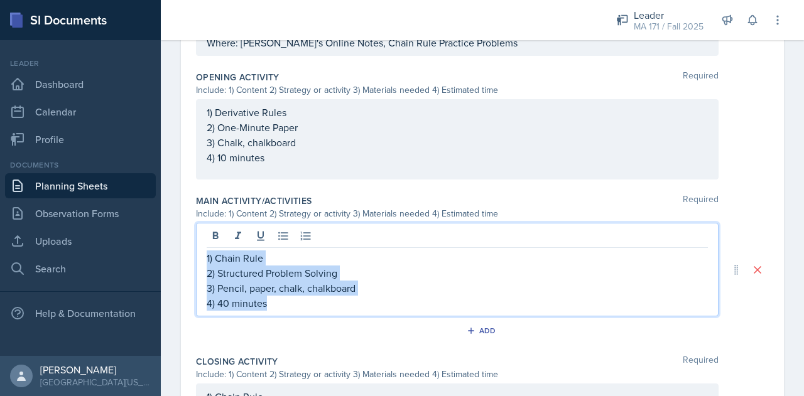
drag, startPoint x: 283, startPoint y: 302, endPoint x: 200, endPoint y: 251, distance: 98.1
click at [200, 251] on div "1) Chain Rule 2) Structured Problem Solving 3) Pencil, paper, chalk, chalkboard…" at bounding box center [457, 270] width 522 height 94
copy div "1) Chain Rule 2) Structured Problem Solving 3) Pencil, paper, chalk, chalkboard…"
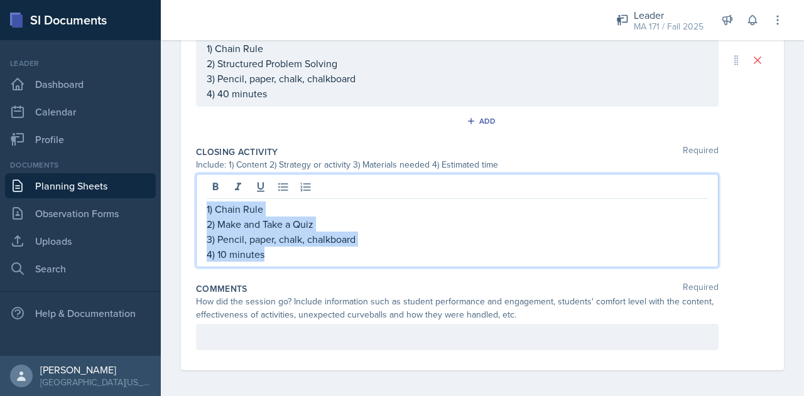
drag, startPoint x: 281, startPoint y: 245, endPoint x: 202, endPoint y: 201, distance: 90.8
click at [202, 201] on div "1) Chain Rule 2) Make and Take a Quiz 3) Pencil, paper, chalk, chalkboard 4) 10…" at bounding box center [457, 221] width 522 height 94
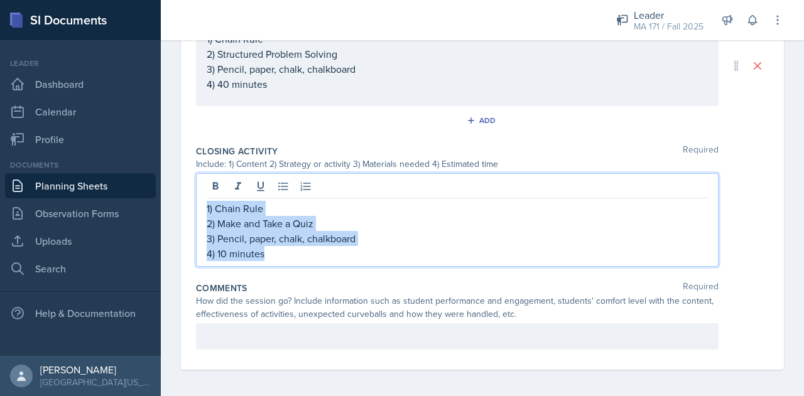
copy div "1) Chain Rule 2) Make and Take a Quiz 3) Pencil, paper, chalk, chalkboard 4) 10…"
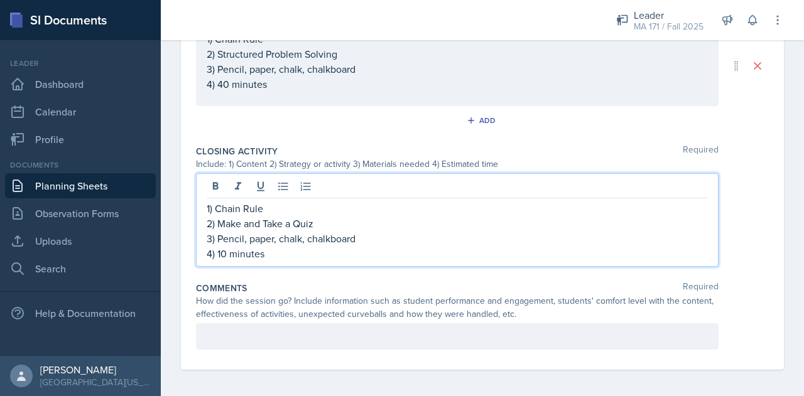
click at [437, 140] on div "Closing Activity Required Include: 1) Content 2) Strategy or activity 3) Materi…" at bounding box center [482, 208] width 573 height 137
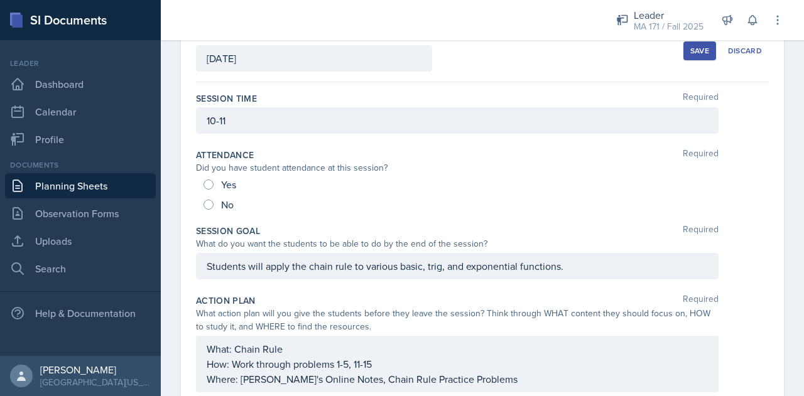
scroll to position [0, 0]
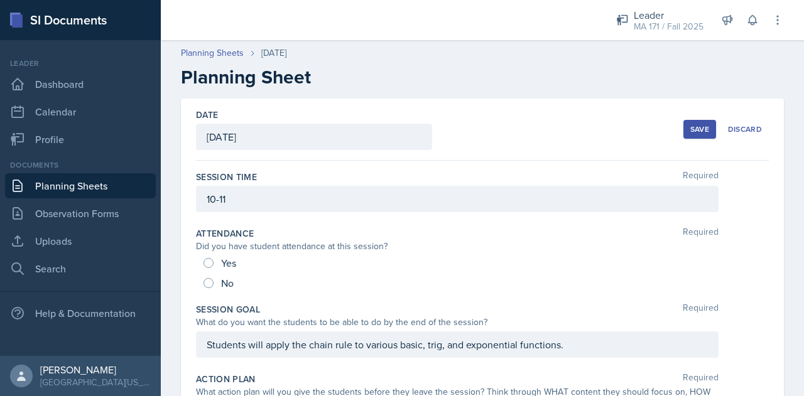
click at [683, 135] on button "Save" at bounding box center [699, 129] width 33 height 19
